Goal: Transaction & Acquisition: Purchase product/service

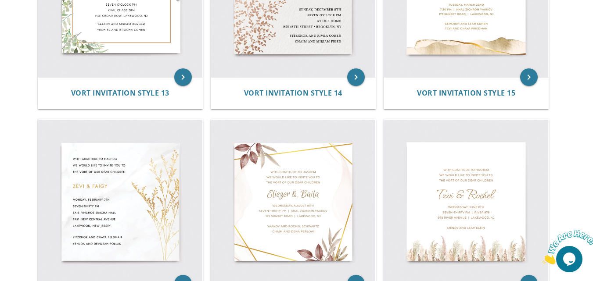
scroll to position [1114, 0]
click at [542, 258] on icon "Close" at bounding box center [542, 261] width 0 height 7
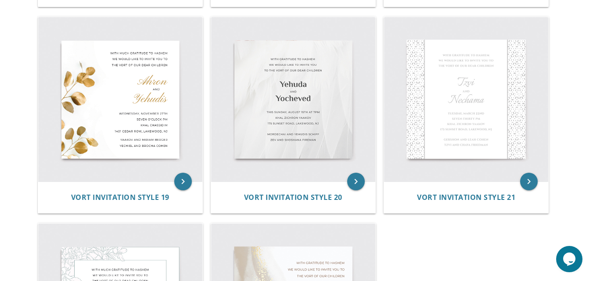
scroll to position [1425, 0]
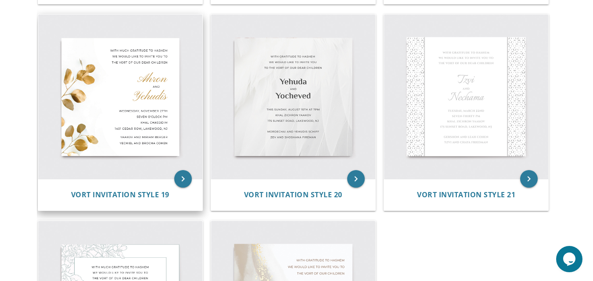
click at [146, 136] on img at bounding box center [120, 96] width 164 height 164
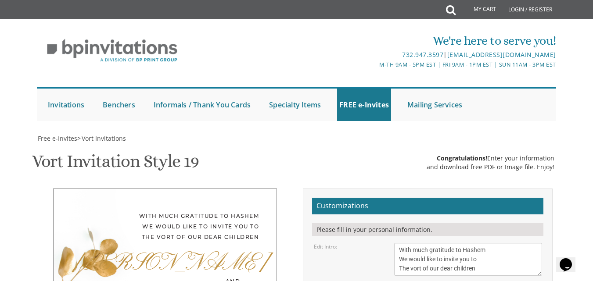
scroll to position [208, 0]
drag, startPoint x: 432, startPoint y: 177, endPoint x: 397, endPoint y: 176, distance: 34.2
type textarea "[DEMOGRAPHIC_DATA]"
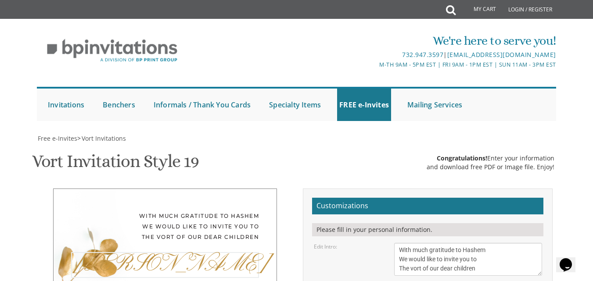
drag, startPoint x: 426, startPoint y: 118, endPoint x: 390, endPoint y: 118, distance: 36.4
type textarea "Nossi"
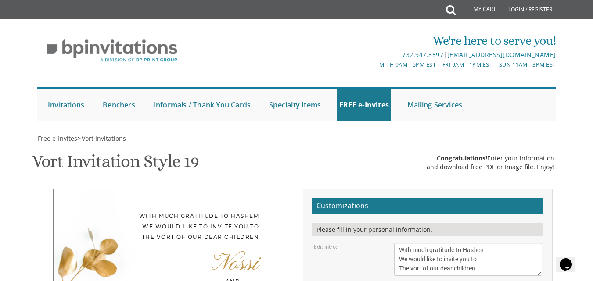
drag, startPoint x: 431, startPoint y: 162, endPoint x: 400, endPoint y: 160, distance: 31.6
drag, startPoint x: 448, startPoint y: 158, endPoint x: 422, endPoint y: 157, distance: 25.9
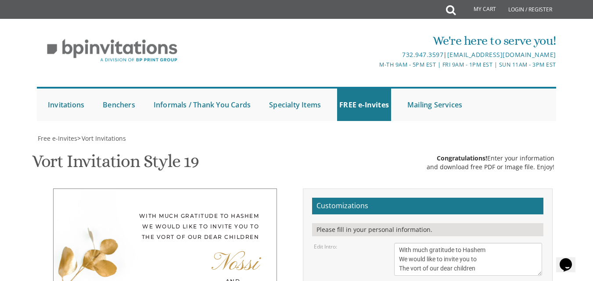
drag, startPoint x: 451, startPoint y: 169, endPoint x: 414, endPoint y: 172, distance: 37.8
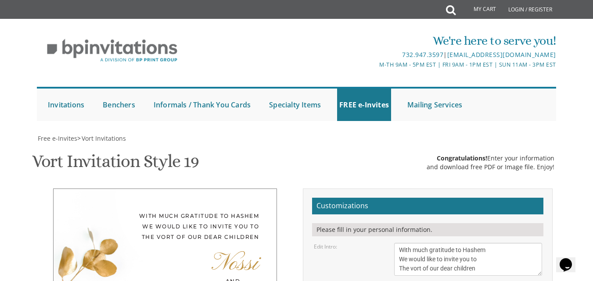
drag, startPoint x: 459, startPoint y: 168, endPoint x: 398, endPoint y: 171, distance: 61.1
drag, startPoint x: 444, startPoint y: 178, endPoint x: 401, endPoint y: 180, distance: 43.5
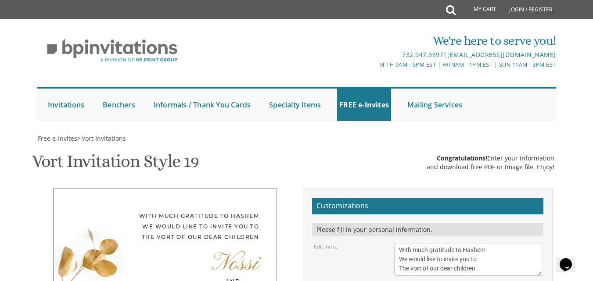
drag, startPoint x: 483, startPoint y: 186, endPoint x: 391, endPoint y: 190, distance: 92.6
type textarea "[DATE] 1:00- 3:30 PM [PERSON_NAME] [STREET_ADDRESS]"
drag, startPoint x: 459, startPoint y: 210, endPoint x: 396, endPoint y: 208, distance: 63.2
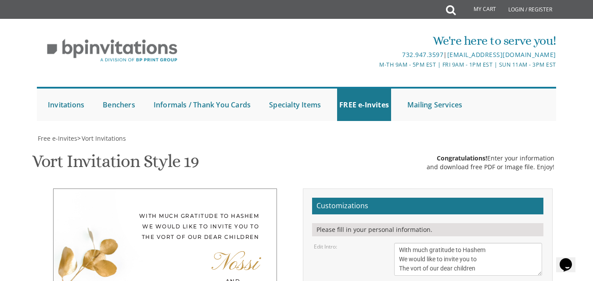
drag, startPoint x: 473, startPoint y: 219, endPoint x: 399, endPoint y: 222, distance: 73.8
type textarea "[PERSON_NAME] and [PERSON_NAME] [PERSON_NAME] and [PERSON_NAME]"
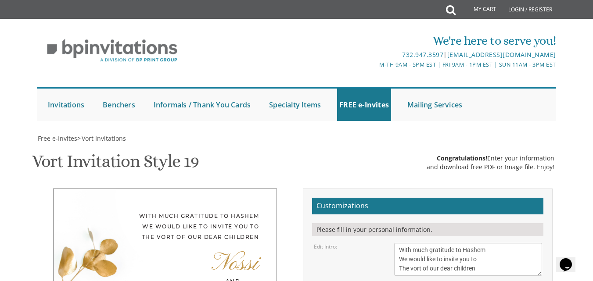
drag, startPoint x: 491, startPoint y: 191, endPoint x: 399, endPoint y: 189, distance: 92.2
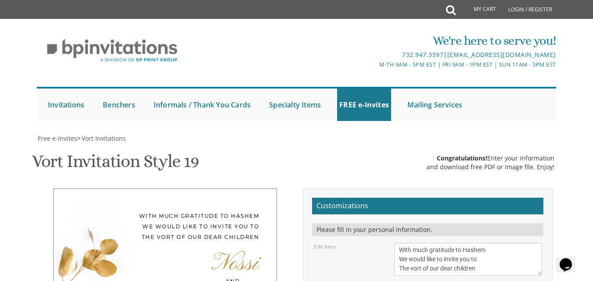
type textarea "[DATE] 1:00- 3:30 PM Yeshivas [PERSON_NAME] | [PERSON_NAME][GEOGRAPHIC_DATA][PE…"
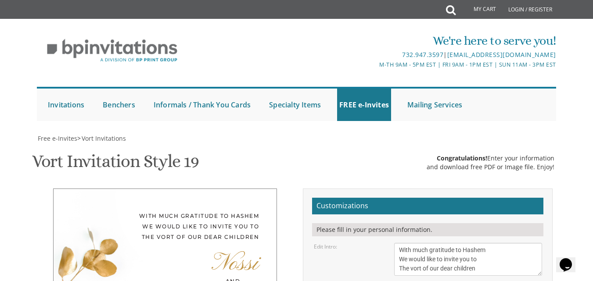
select select "70px"
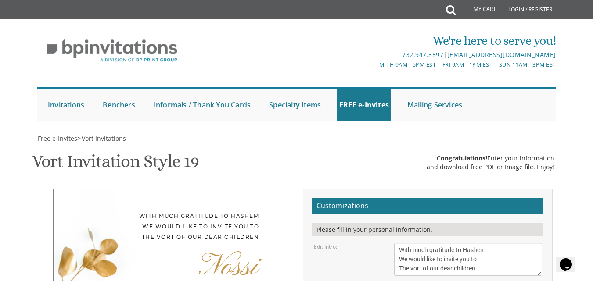
select select "70px"
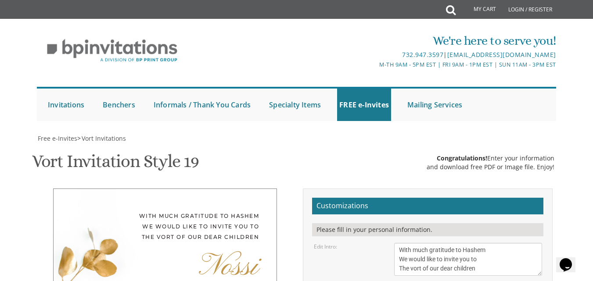
type textarea "[DATE] 1:00- 3:30 PM Yeshivas Ner [PERSON_NAME] | [PERSON_NAME][GEOGRAPHIC_DATA…"
